Goal: Entertainment & Leisure: Consume media (video, audio)

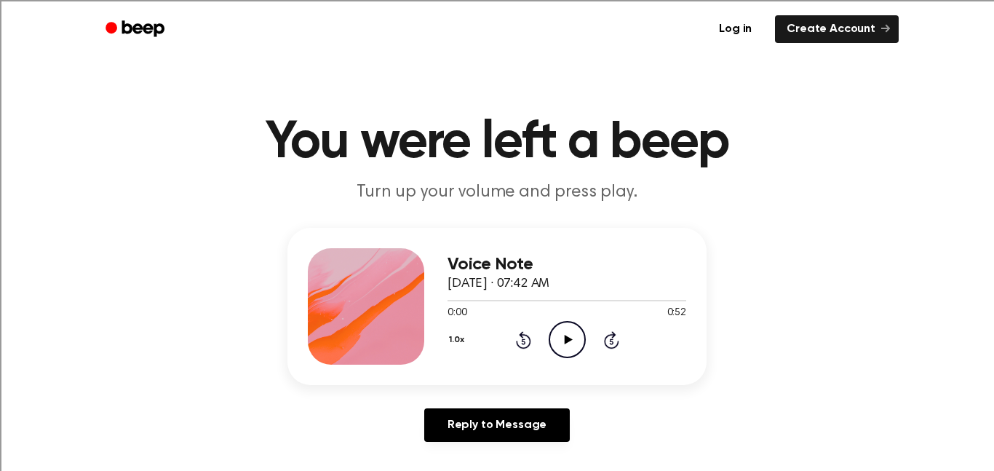
click at [556, 351] on icon "Play Audio" at bounding box center [566, 339] width 37 height 37
click at [560, 348] on icon "Play Audio" at bounding box center [566, 339] width 37 height 37
click at [562, 342] on icon "Play Audio" at bounding box center [566, 339] width 37 height 37
click at [580, 355] on icon "Play Audio" at bounding box center [566, 339] width 37 height 37
click at [523, 341] on icon at bounding box center [523, 341] width 4 height 6
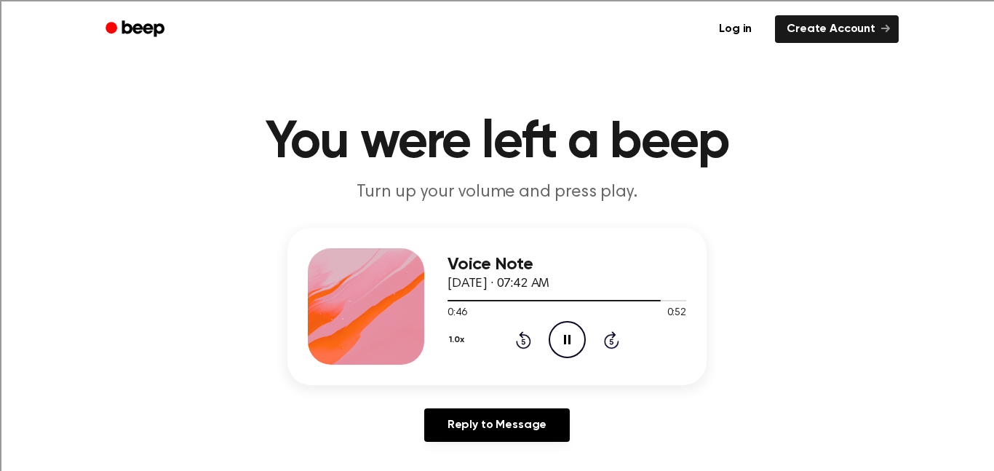
click at [515, 341] on icon "Rewind 5 seconds" at bounding box center [523, 339] width 16 height 19
click at [523, 341] on icon at bounding box center [523, 341] width 4 height 6
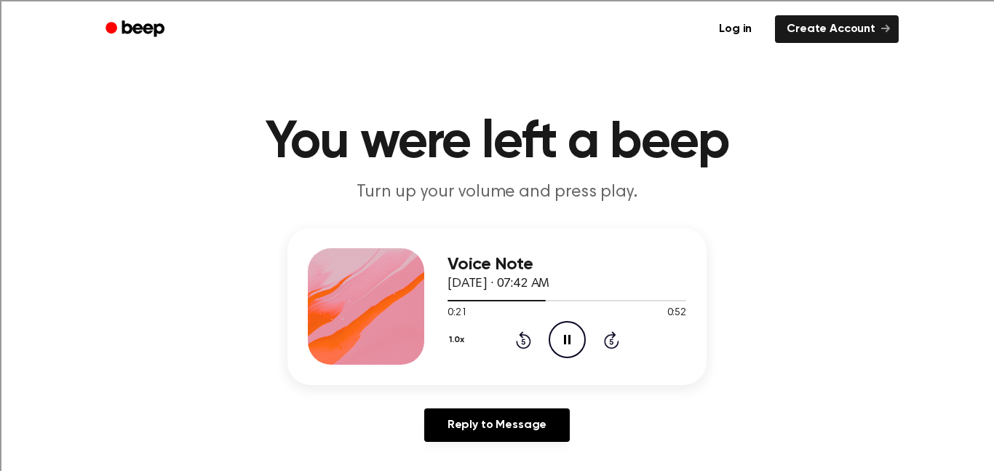
click at [521, 338] on icon "Rewind 5 seconds" at bounding box center [523, 339] width 16 height 19
click at [503, 332] on div "1.0x Rewind 5 seconds Pause Audio Skip 5 seconds" at bounding box center [566, 339] width 239 height 37
click at [523, 341] on icon at bounding box center [523, 341] width 4 height 6
click at [516, 339] on icon "Rewind 5 seconds" at bounding box center [523, 339] width 16 height 19
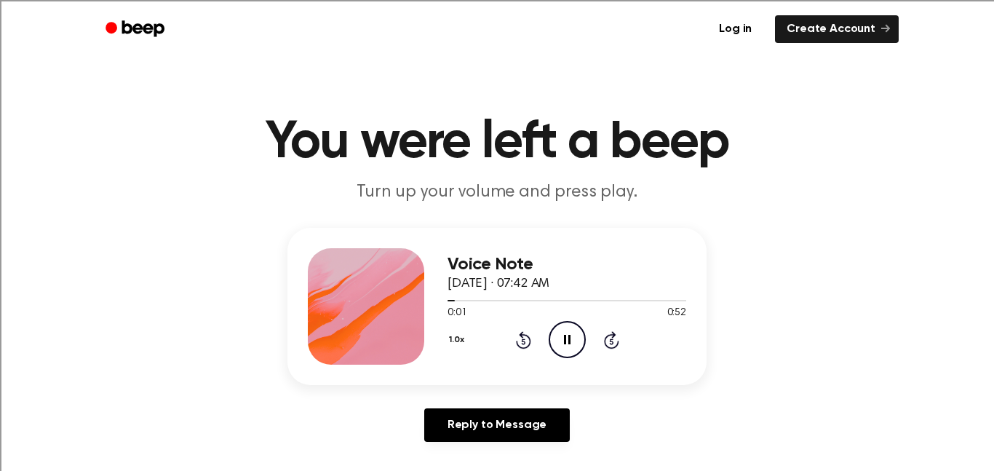
click at [522, 341] on icon at bounding box center [523, 341] width 4 height 6
click at [515, 339] on icon "Rewind 5 seconds" at bounding box center [523, 339] width 16 height 19
click at [579, 338] on icon "Play Audio" at bounding box center [566, 339] width 37 height 37
click at [548, 349] on icon "Play Audio" at bounding box center [566, 339] width 37 height 37
click at [564, 335] on icon at bounding box center [568, 339] width 8 height 9
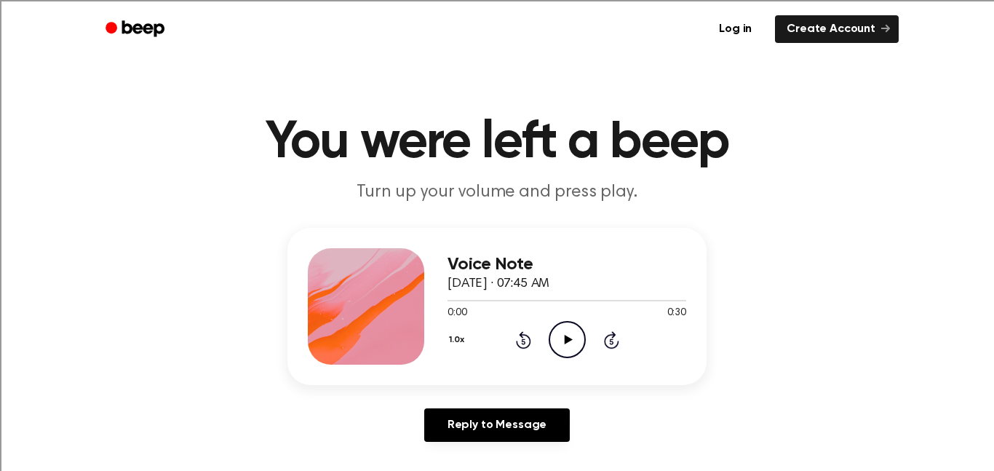
click at [559, 338] on icon "Play Audio" at bounding box center [566, 339] width 37 height 37
click at [564, 346] on icon "Play Audio" at bounding box center [566, 339] width 37 height 37
click at [569, 343] on icon "Play Audio" at bounding box center [566, 339] width 37 height 37
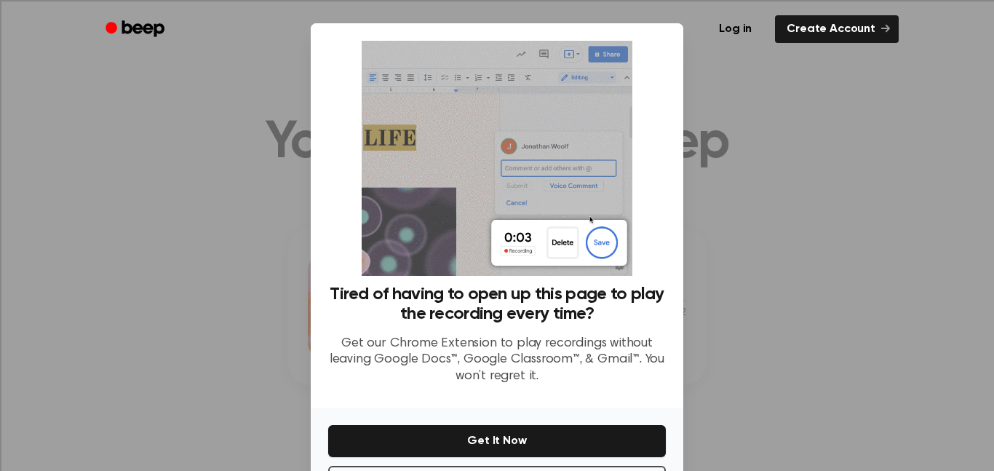
click at [736, 216] on div at bounding box center [497, 235] width 994 height 471
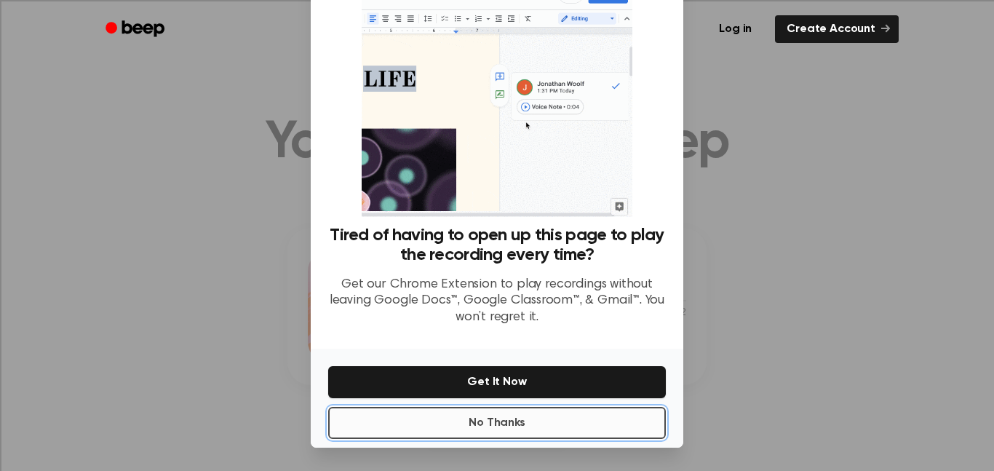
click at [455, 426] on button "No Thanks" at bounding box center [497, 423] width 338 height 32
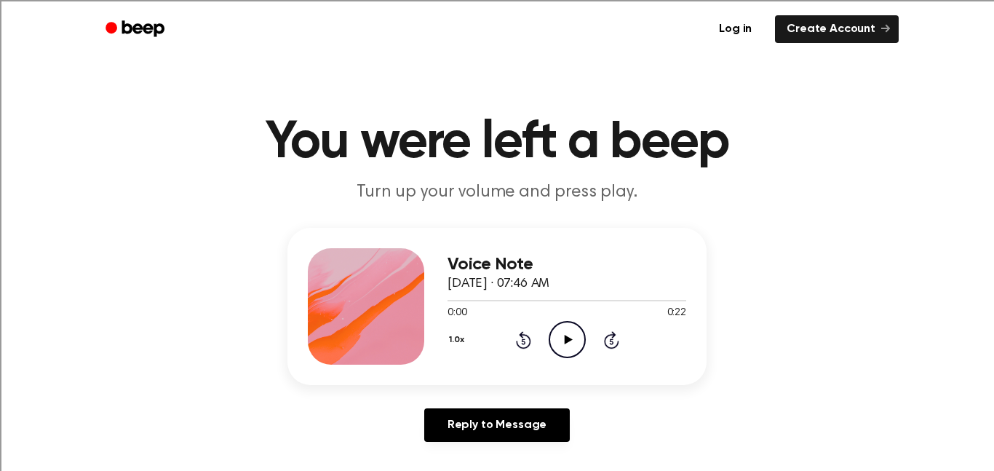
click at [570, 334] on icon "Play Audio" at bounding box center [566, 339] width 37 height 37
